Goal: Information Seeking & Learning: Learn about a topic

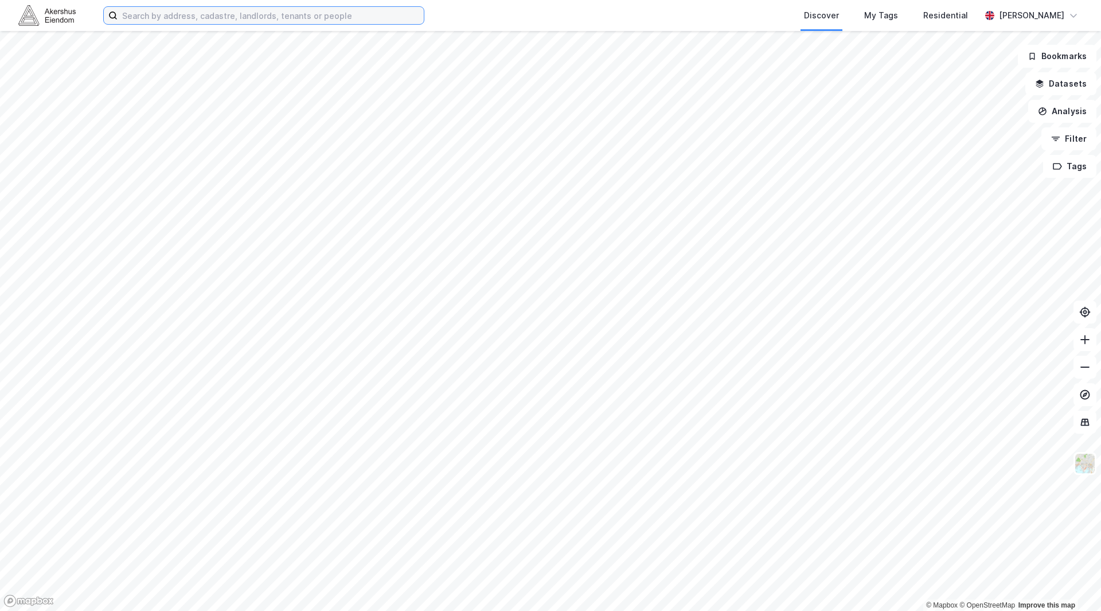
click at [161, 20] on input at bounding box center [271, 15] width 306 height 17
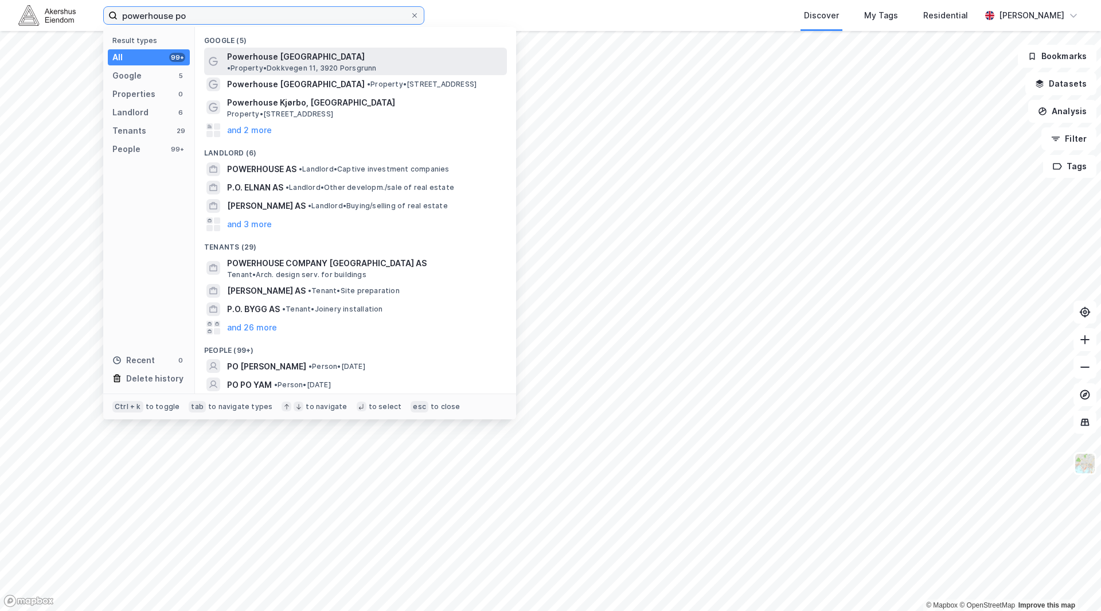
type input "powerhouse po"
click at [281, 57] on span "Powerhouse [GEOGRAPHIC_DATA]" at bounding box center [296, 57] width 138 height 14
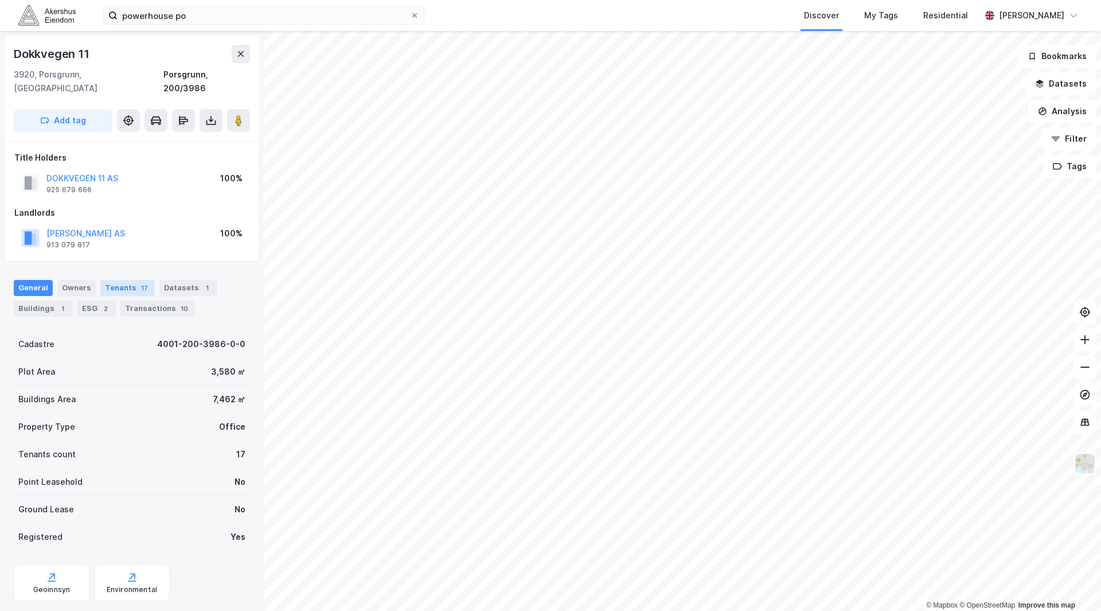
click at [118, 280] on div "Tenants 17" at bounding box center [127, 288] width 54 height 16
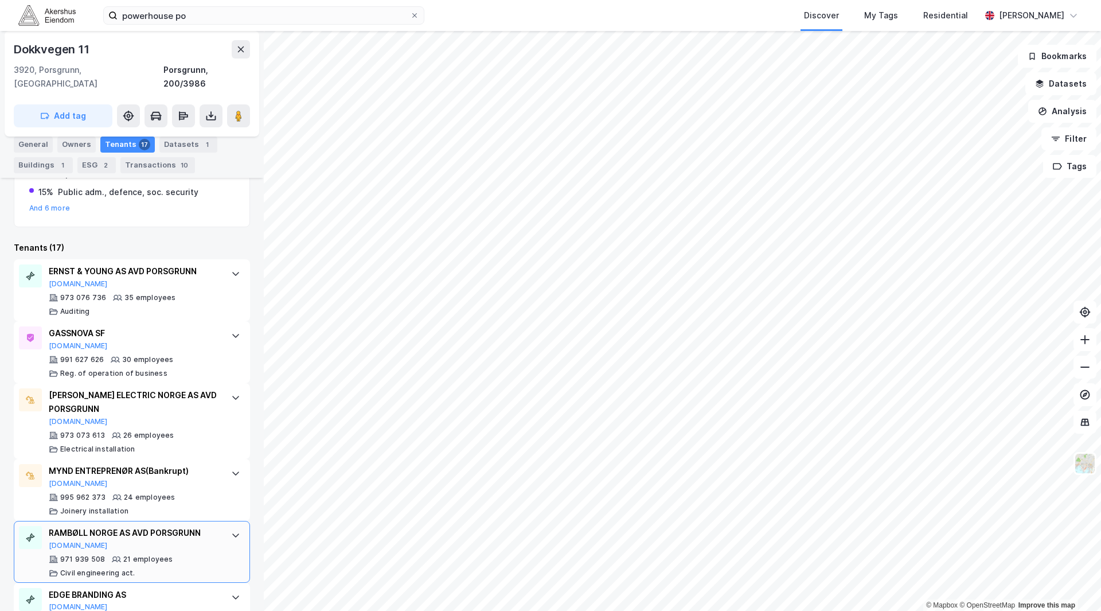
scroll to position [278, 0]
click at [235, 327] on div at bounding box center [236, 336] width 18 height 18
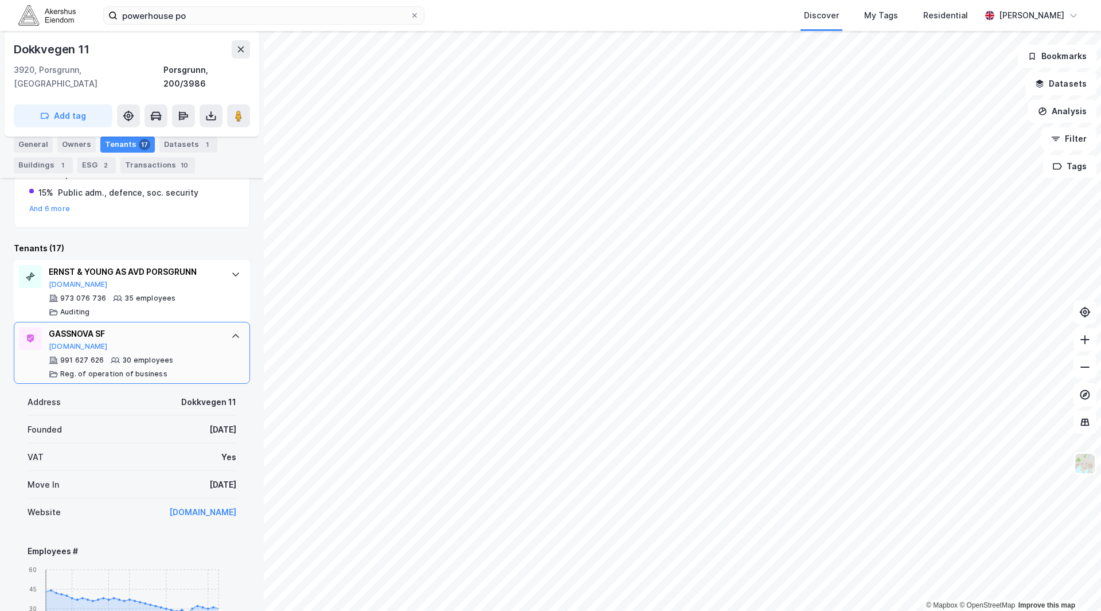
click at [231, 332] on icon at bounding box center [235, 336] width 9 height 9
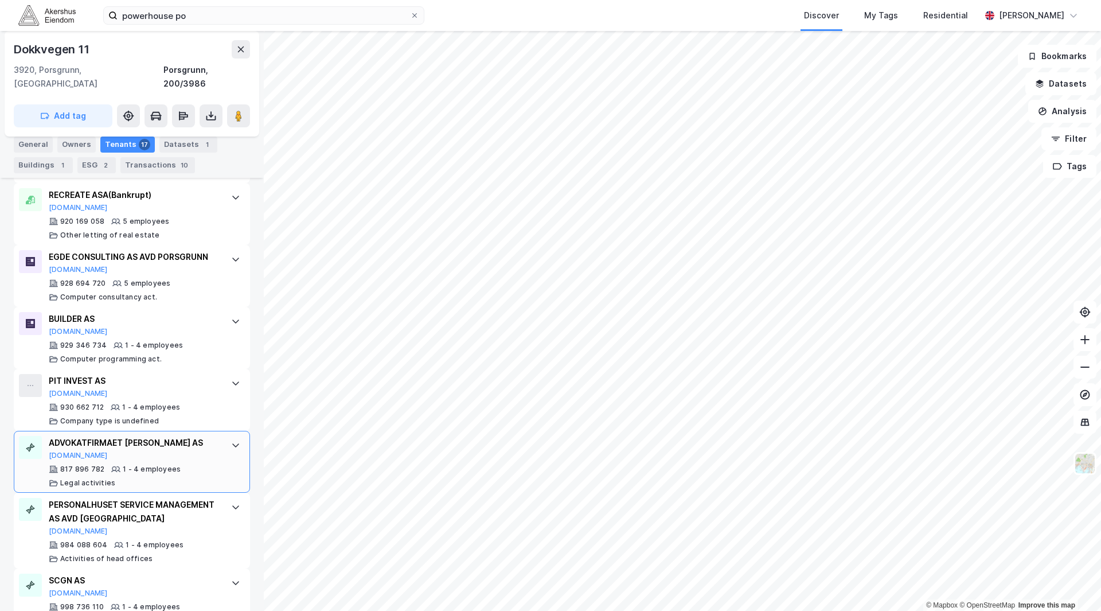
scroll to position [1021, 0]
